Goal: Check status: Check status

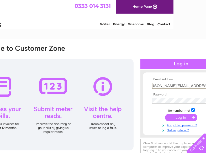
scroll to position [0, 10]
type input "[PERSON_NAME][EMAIL_ADDRESS][PERSON_NAME][DOMAIN_NAME]"
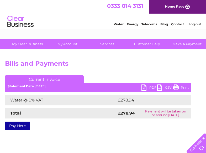
scroll to position [0, 54]
